Goal: Check status: Check status

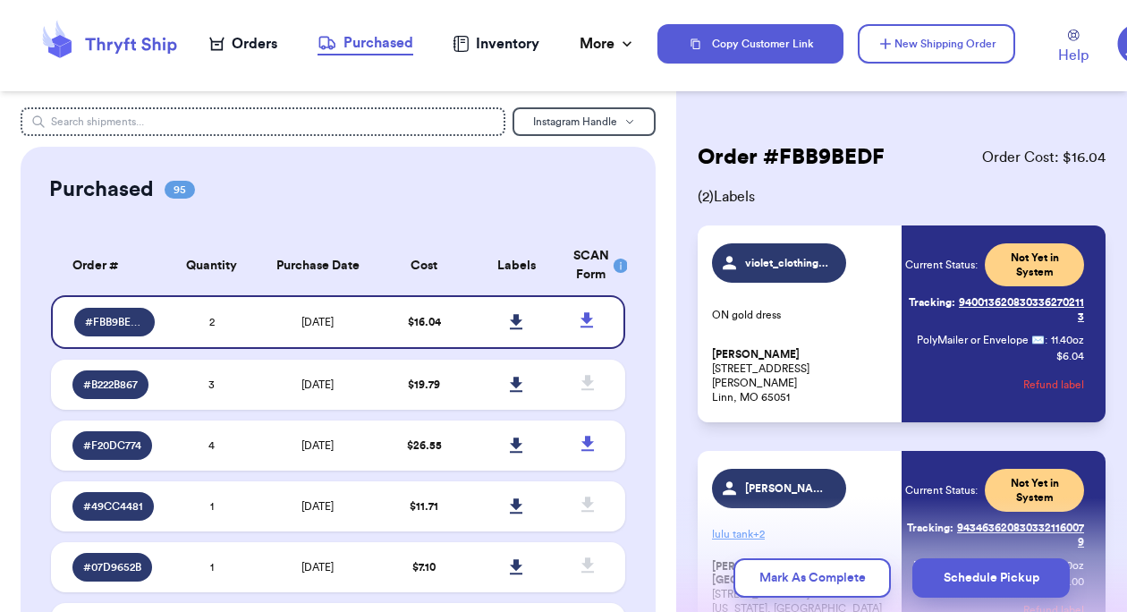
scroll to position [48, 0]
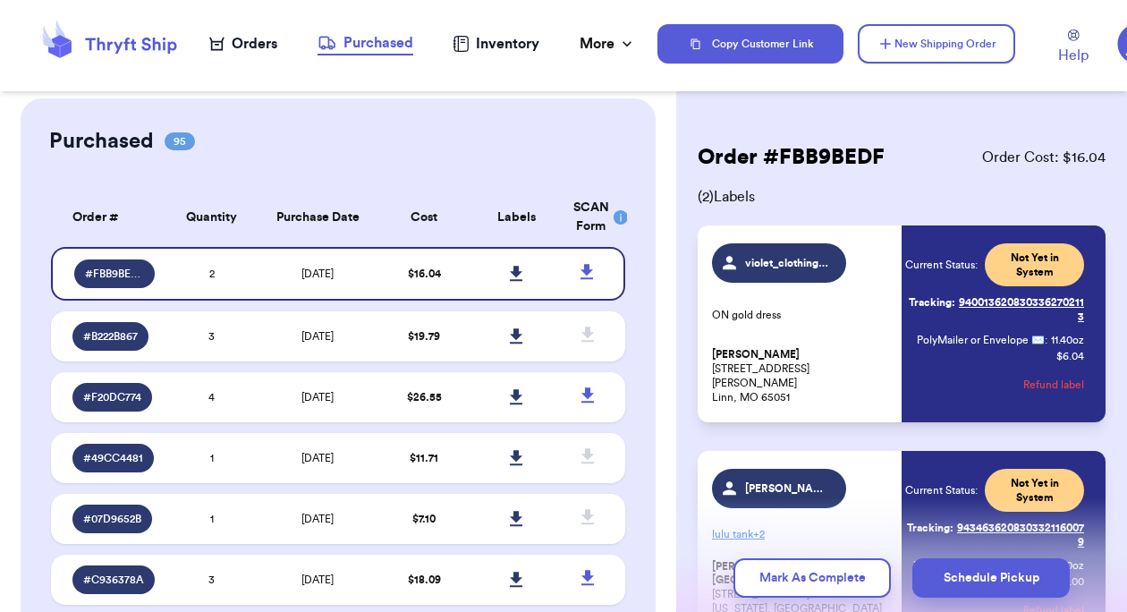
click at [376, 46] on div "Purchased" at bounding box center [366, 42] width 96 height 21
click at [510, 272] on icon at bounding box center [516, 273] width 13 height 15
click at [510, 277] on icon at bounding box center [516, 274] width 13 height 16
click at [242, 43] on div "Orders" at bounding box center [243, 43] width 68 height 21
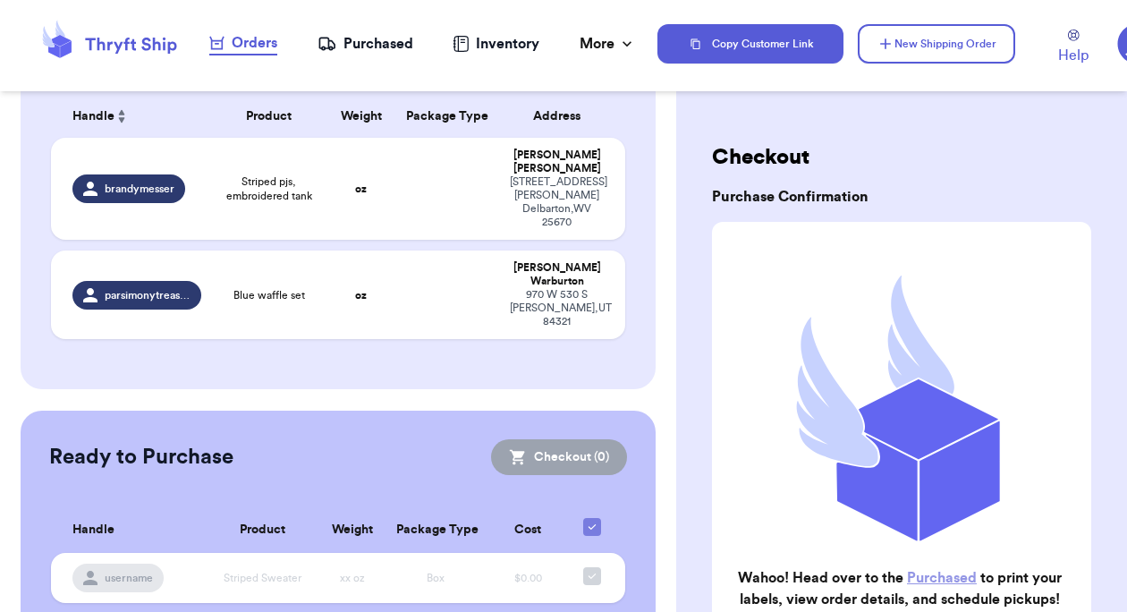
scroll to position [174, 0]
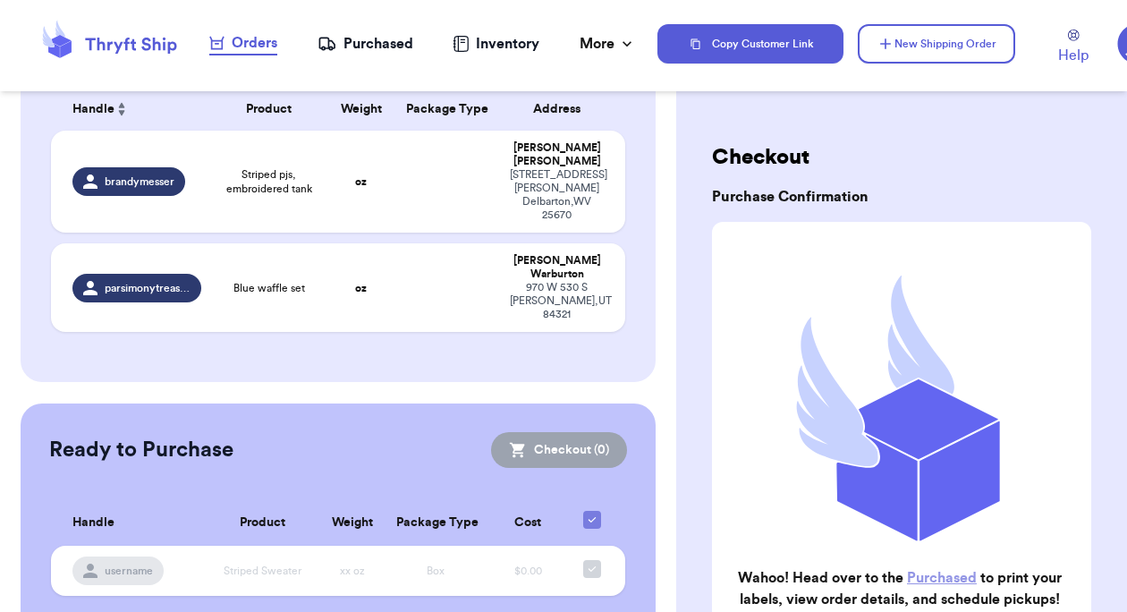
click at [504, 403] on div "Ready to Purchase Checkout ( 0 ) Checkout ( 0 ) Handle Product Weight Package T…" at bounding box center [339, 524] width 636 height 242
click at [337, 301] on div "Incomplete 02 Get Rates for All ( 0 ) Get Rates for All ( 0 ) Date Created Date…" at bounding box center [339, 158] width 636 height 448
click at [359, 348] on div "Customer Link New Order Incomplete 02 Get Rates for All ( 0 ) Get Rates for All…" at bounding box center [338, 290] width 676 height 712
click at [601, 306] on div "Incomplete 02 Get Rates for All ( 0 ) Get Rates for All ( 0 ) Date Created Date…" at bounding box center [339, 158] width 636 height 448
click at [699, 271] on div "Checkout Purchase Confirmation Wahoo! Head over to the Purchased to print your …" at bounding box center [901, 473] width 451 height 732
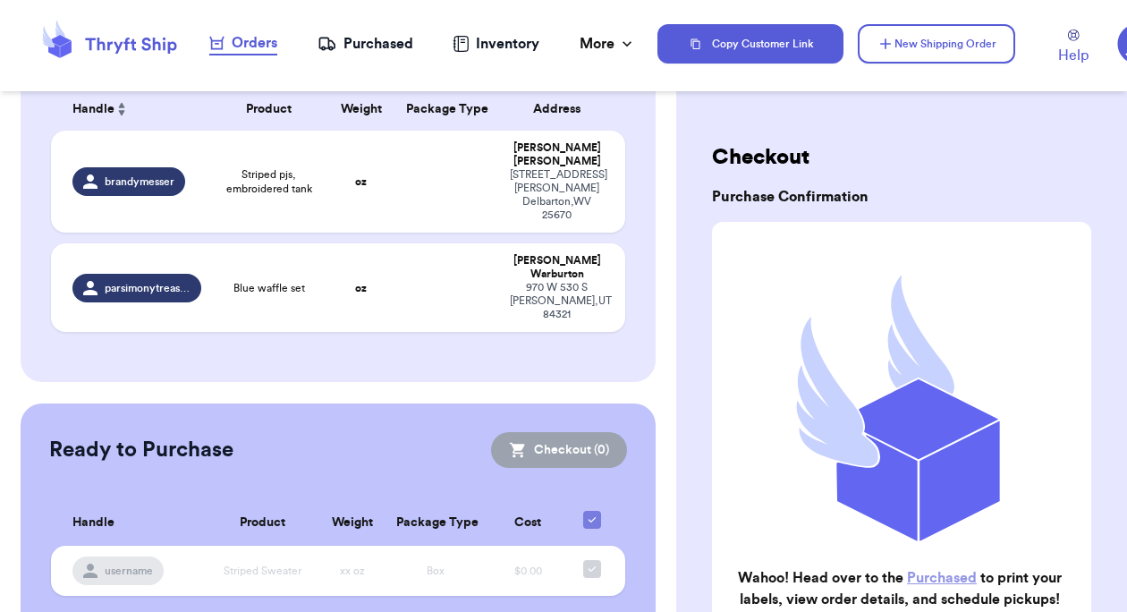
click at [386, 36] on div "Purchased" at bounding box center [366, 43] width 96 height 21
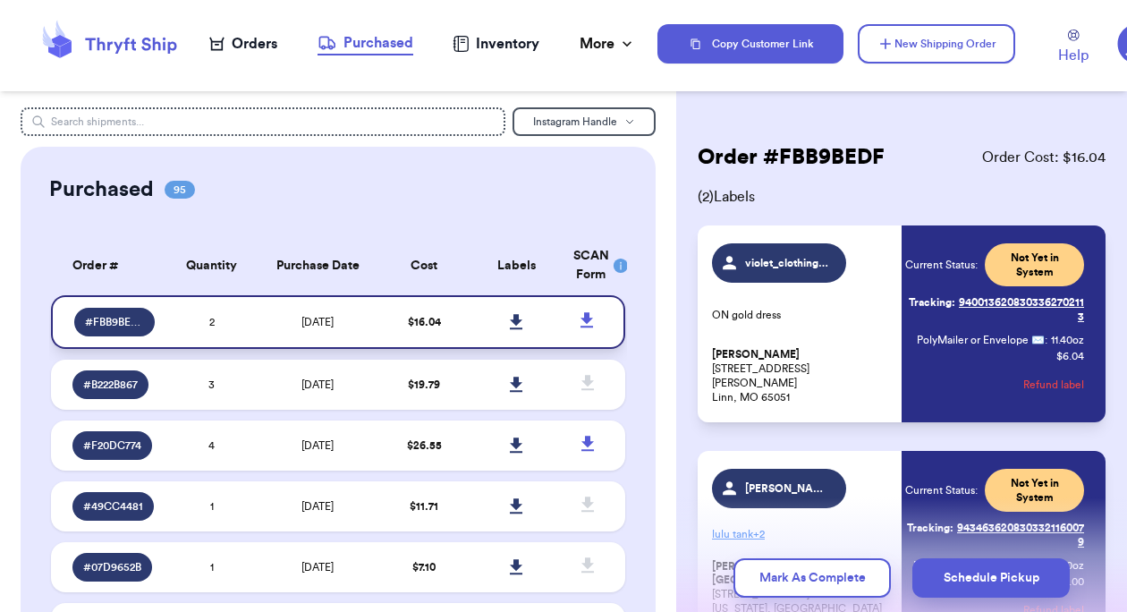
click at [510, 323] on icon at bounding box center [516, 321] width 13 height 15
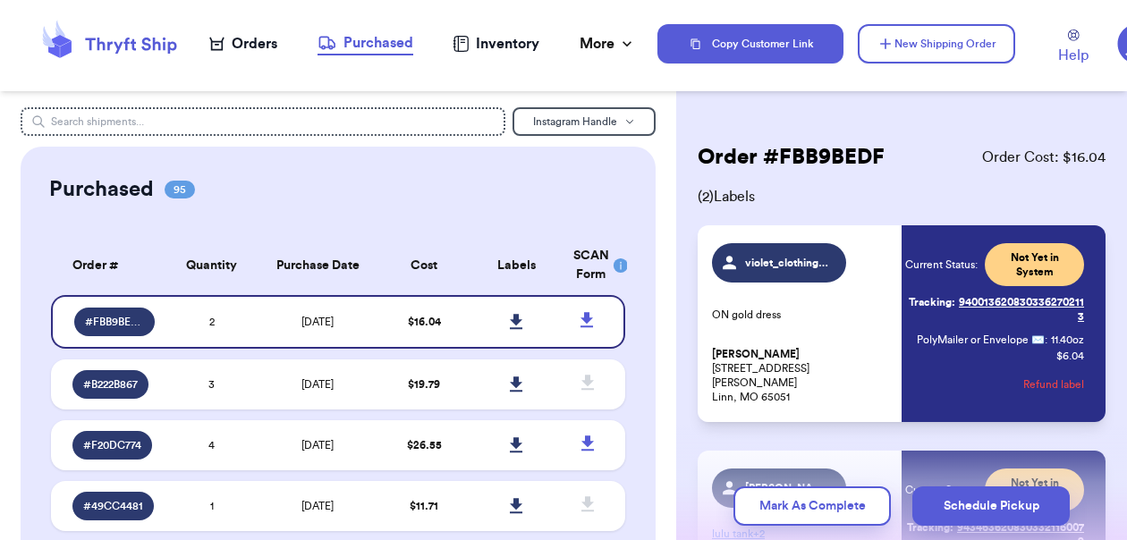
click at [428, 191] on div "Purchased 95" at bounding box center [338, 189] width 579 height 29
click at [265, 49] on div "Orders" at bounding box center [243, 43] width 68 height 21
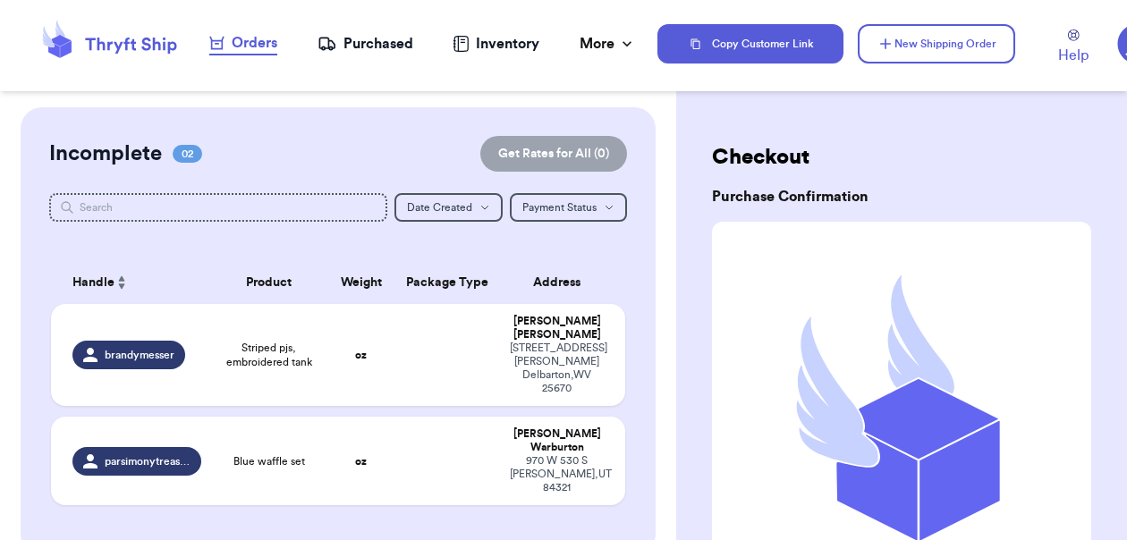
click at [479, 476] on div "Incomplete 02 Get Rates for All ( 0 ) Get Rates for All ( 0 ) Date Created Date…" at bounding box center [339, 331] width 636 height 448
click at [470, 430] on td at bounding box center [447, 461] width 104 height 89
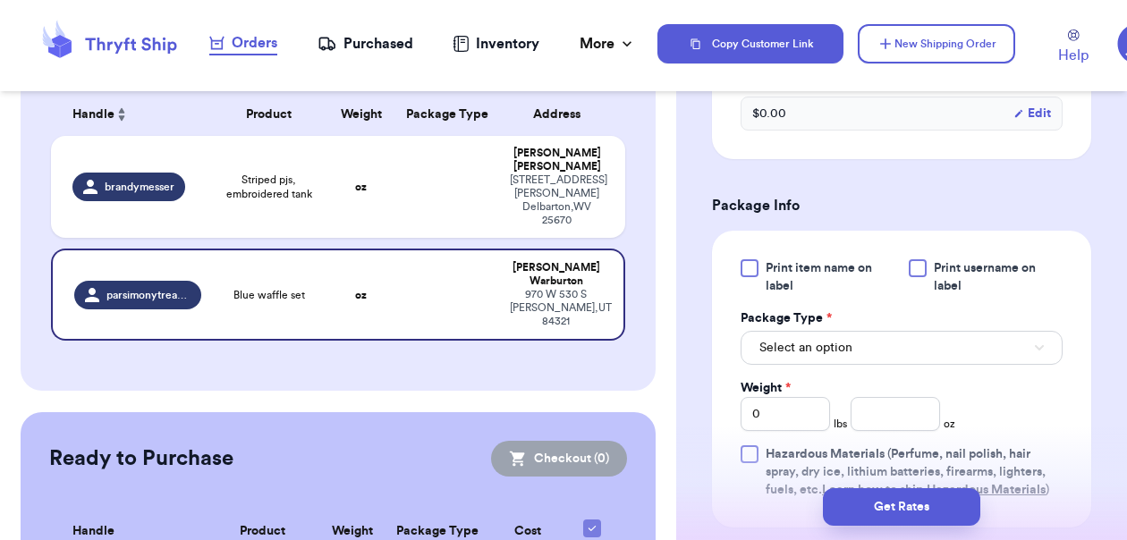
scroll to position [173, 0]
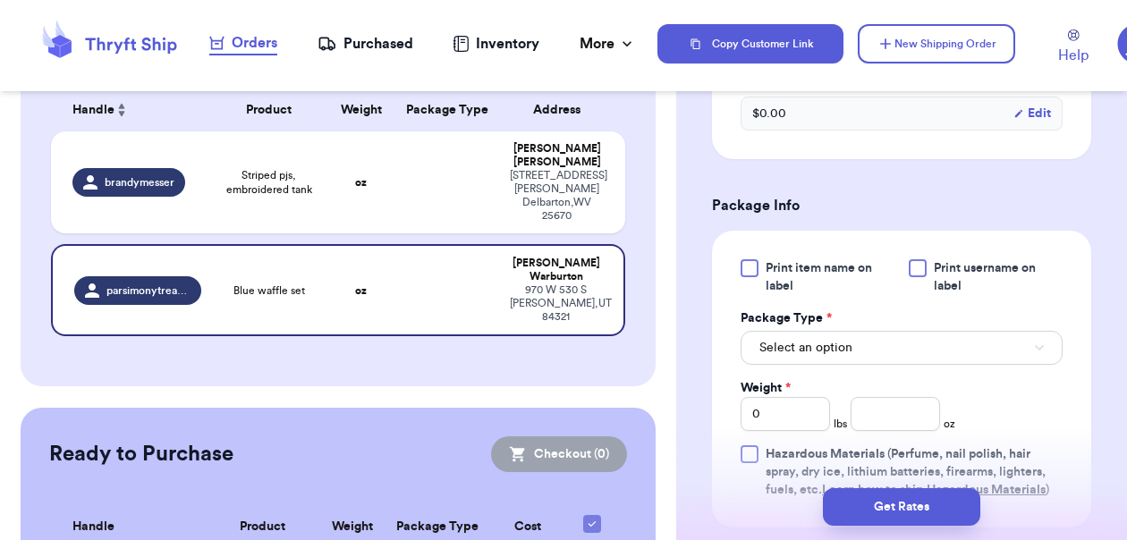
click at [811, 268] on span "Print item name on label" at bounding box center [832, 277] width 132 height 36
click at [0, 0] on input "Print item name on label" at bounding box center [0, 0] width 0 height 0
click at [809, 264] on span "Print item name on label" at bounding box center [832, 277] width 132 height 36
click at [0, 0] on input "Print item name on label" at bounding box center [0, 0] width 0 height 0
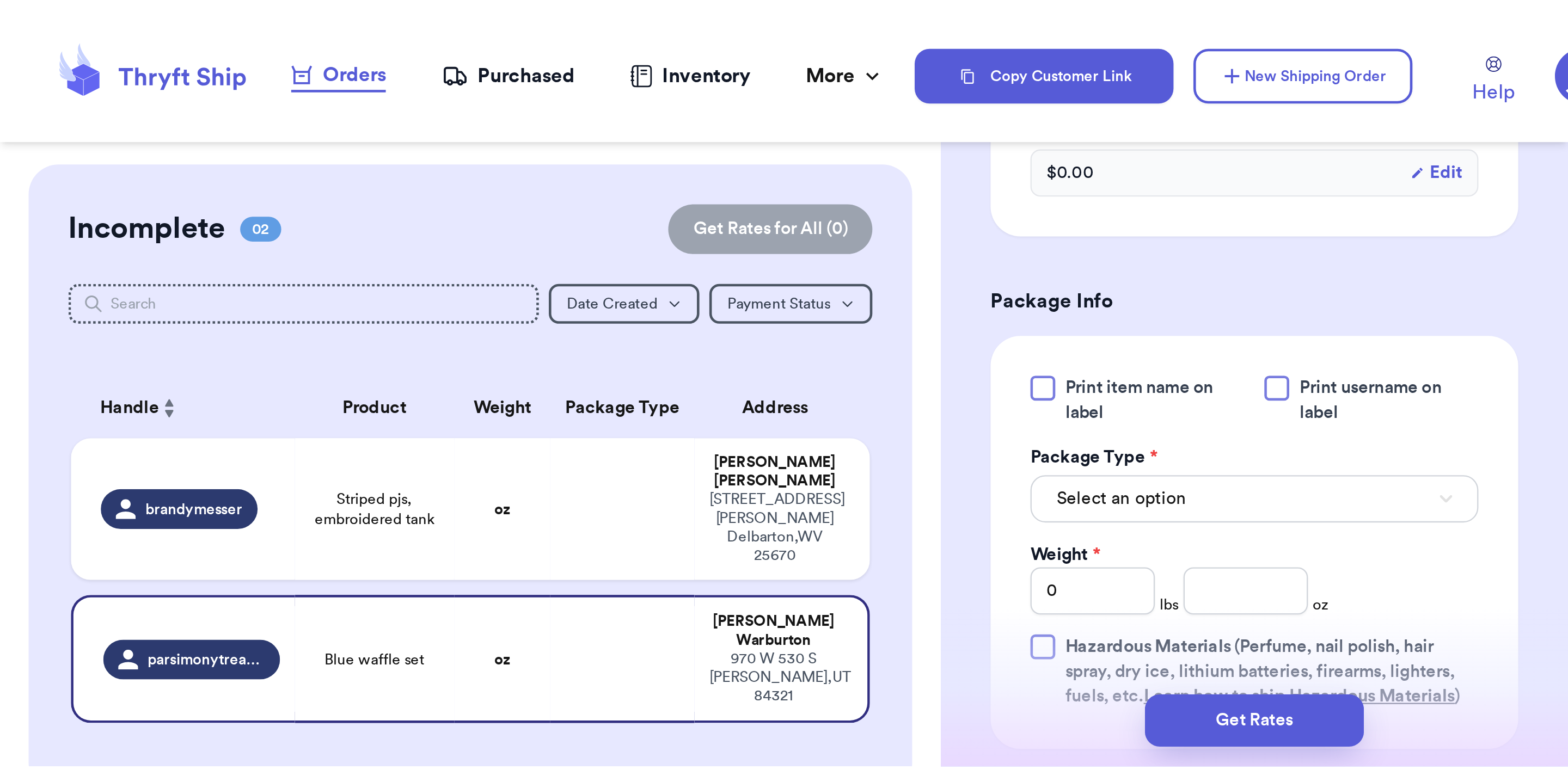
scroll to position [0, 0]
